Goal: Book appointment/travel/reservation

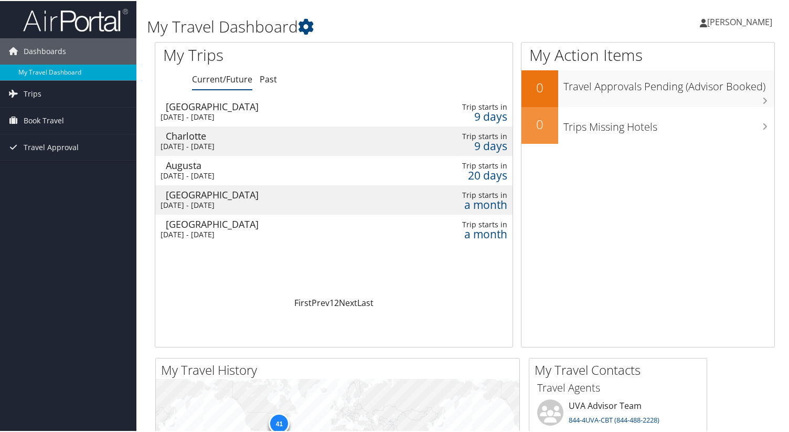
click at [223, 109] on div "[GEOGRAPHIC_DATA]" at bounding box center [278, 105] width 225 height 9
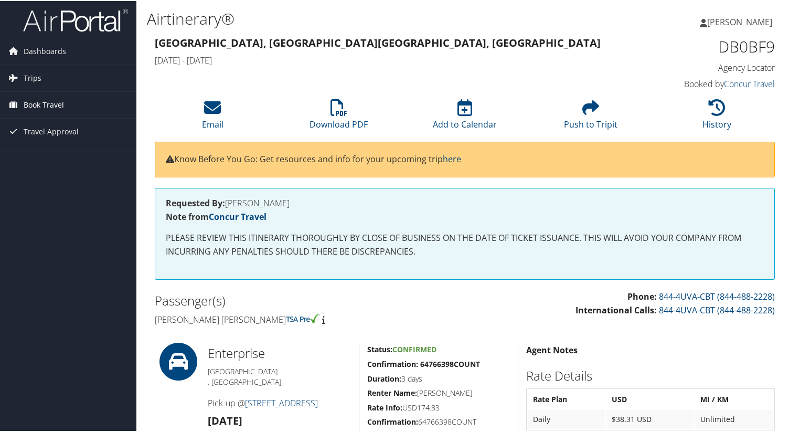
click at [44, 100] on span "Book Travel" at bounding box center [44, 104] width 40 height 26
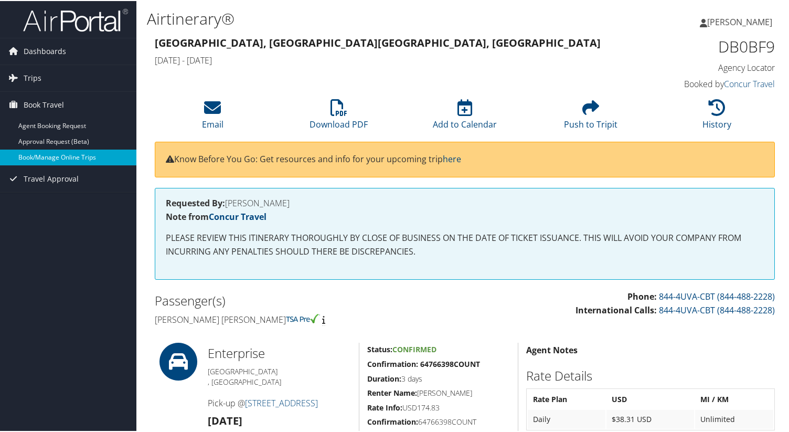
click at [48, 156] on link "Book/Manage Online Trips" at bounding box center [68, 156] width 136 height 16
